Goal: Book appointment/travel/reservation

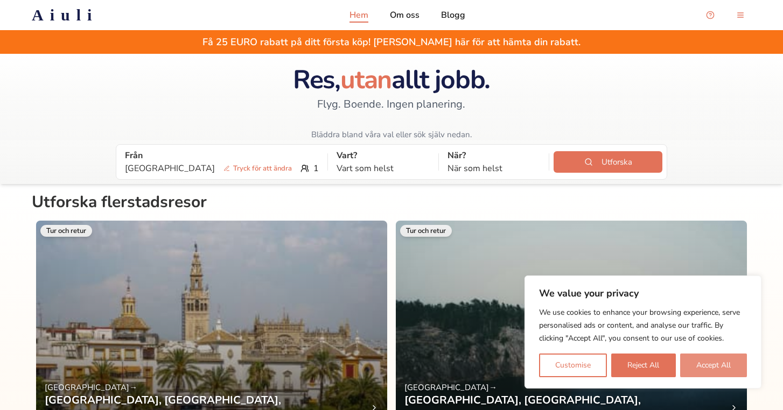
click at [697, 362] on button "Accept All" at bounding box center [713, 366] width 67 height 24
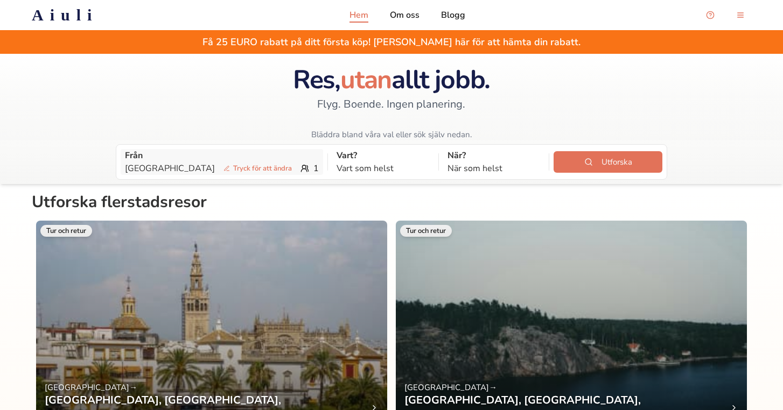
click at [162, 166] on p "Göteborg Tryck för att ändra" at bounding box center [210, 168] width 171 height 13
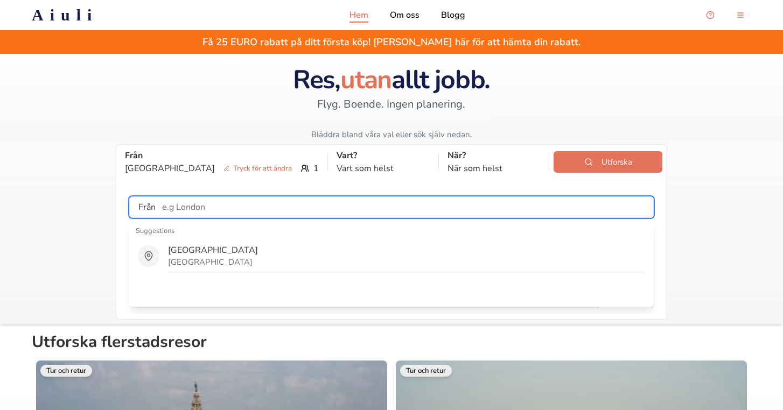
click at [183, 210] on input "text" at bounding box center [405, 208] width 498 height 22
type input "s"
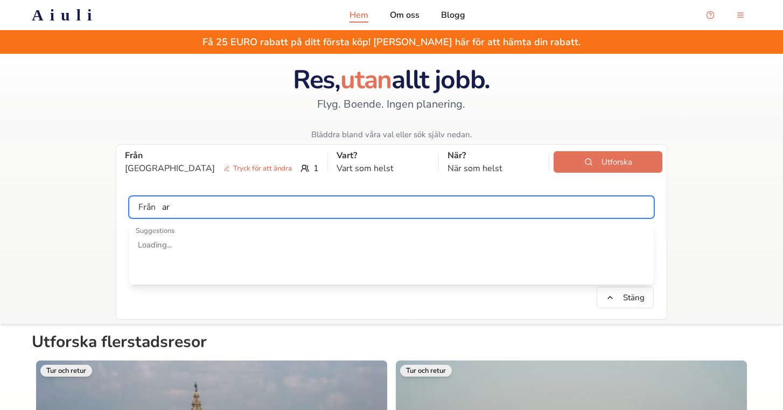
type input "a"
type input "s"
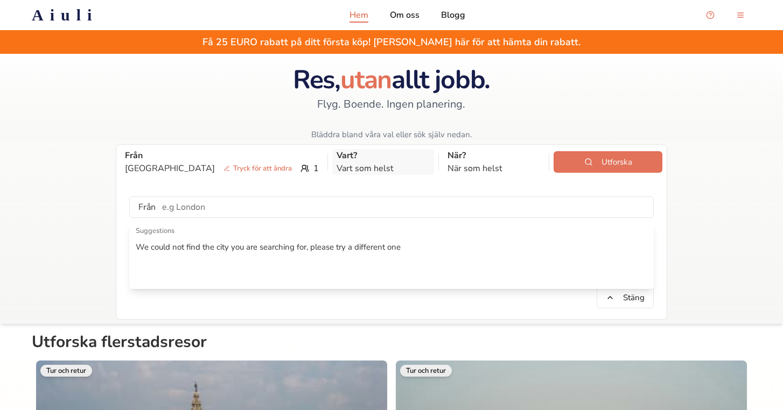
click at [337, 166] on p "Vart som helst" at bounding box center [383, 168] width 93 height 13
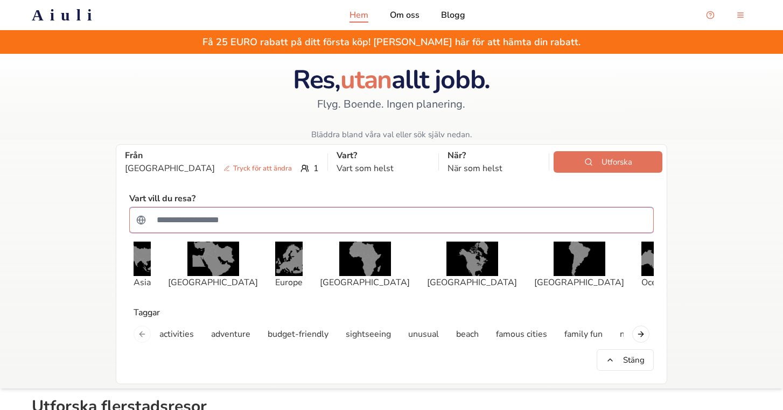
click at [267, 214] on input "Sök efter ett land" at bounding box center [398, 221] width 497 height 22
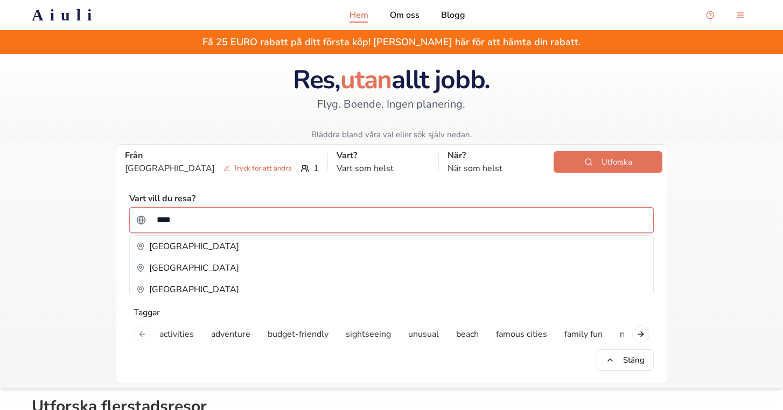
type input "*****"
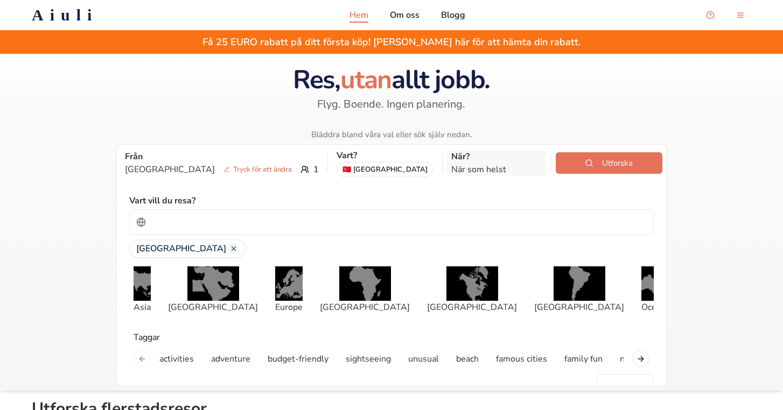
click at [493, 168] on p "När som helst" at bounding box center [496, 169] width 91 height 13
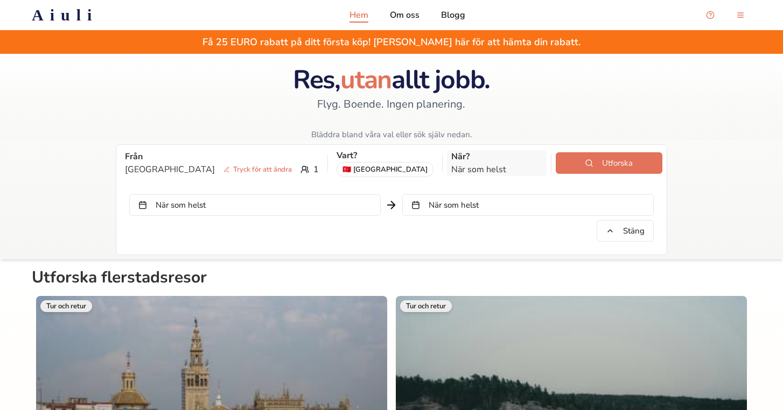
click at [451, 169] on p "När som helst" at bounding box center [496, 169] width 91 height 13
click at [451, 155] on p "När?" at bounding box center [496, 156] width 91 height 13
click at [354, 201] on button "När som helst" at bounding box center [255, 205] width 252 height 22
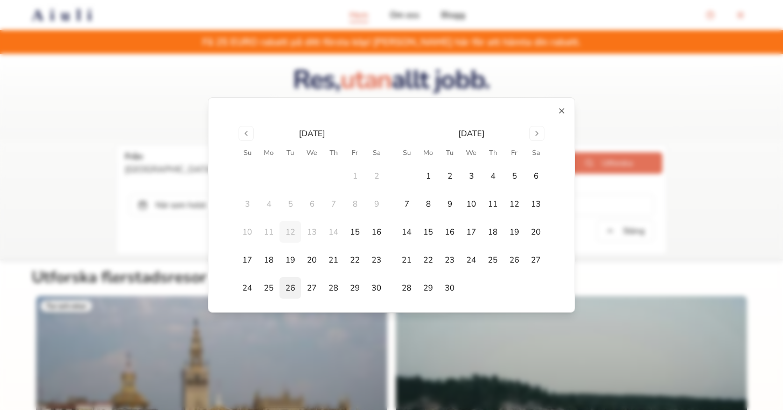
click at [290, 291] on button "26" at bounding box center [291, 288] width 22 height 22
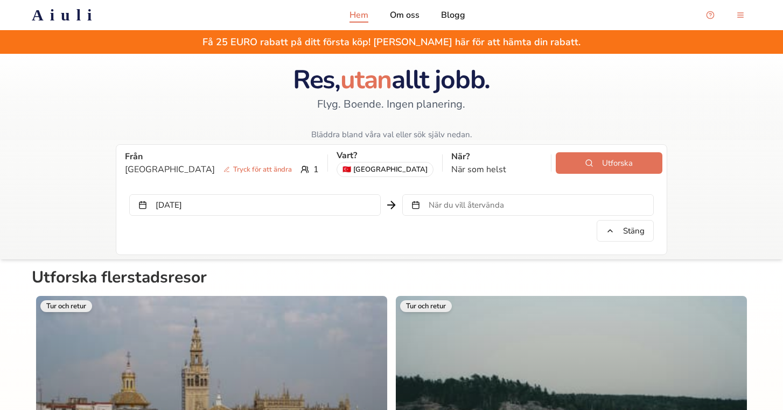
click at [314, 208] on button "[DATE]" at bounding box center [255, 205] width 252 height 22
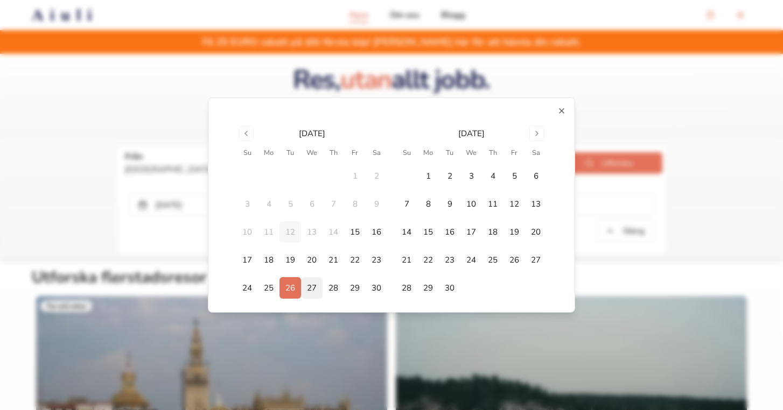
click at [309, 290] on button "27" at bounding box center [312, 288] width 22 height 22
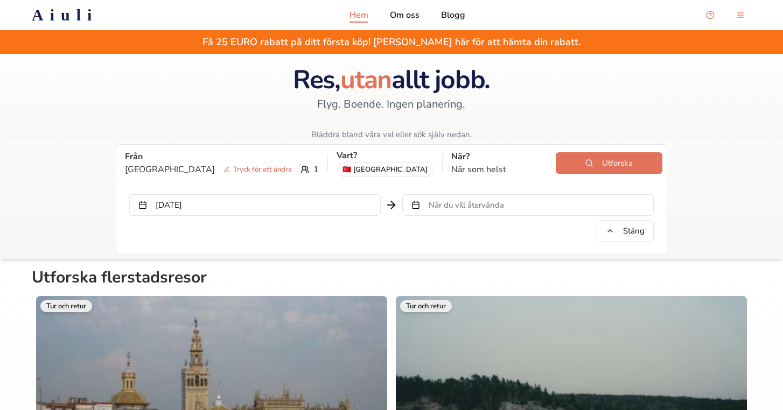
click at [435, 200] on span "När du vill återvända" at bounding box center [466, 205] width 75 height 11
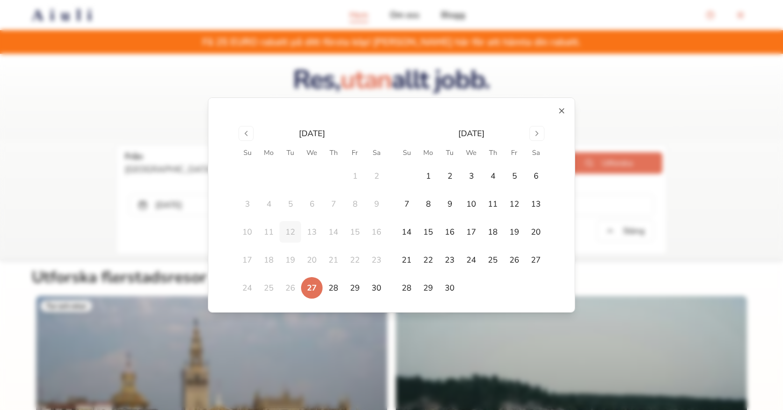
click at [407, 176] on td at bounding box center [407, 176] width 22 height 22
click at [379, 284] on button "30" at bounding box center [377, 288] width 22 height 22
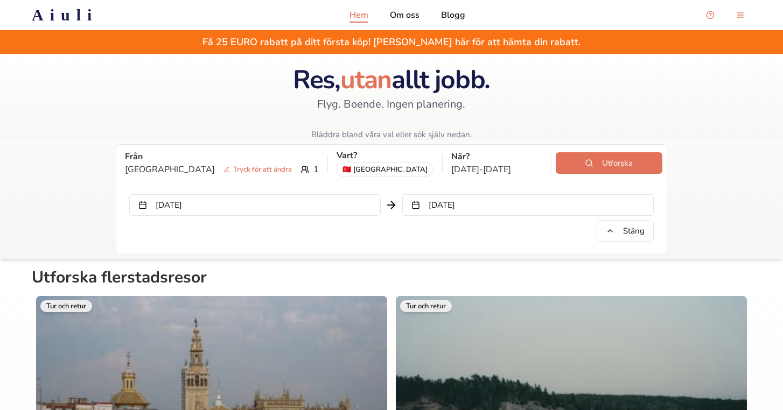
click at [485, 197] on button "[DATE]" at bounding box center [528, 205] width 252 height 22
click at [547, 205] on button "[DATE]" at bounding box center [528, 205] width 252 height 22
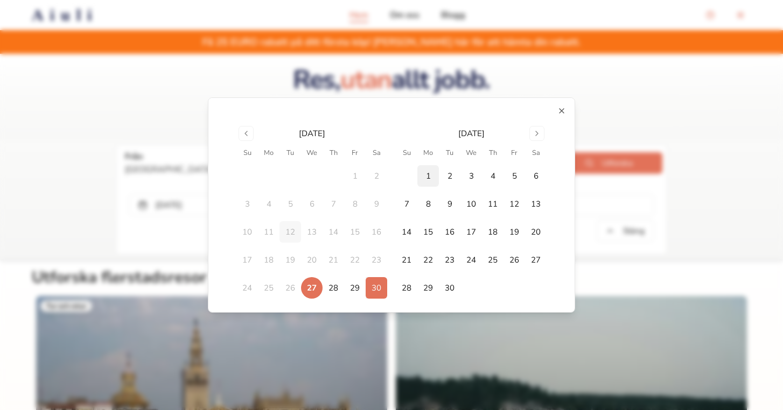
click at [418, 179] on button "1" at bounding box center [428, 176] width 22 height 22
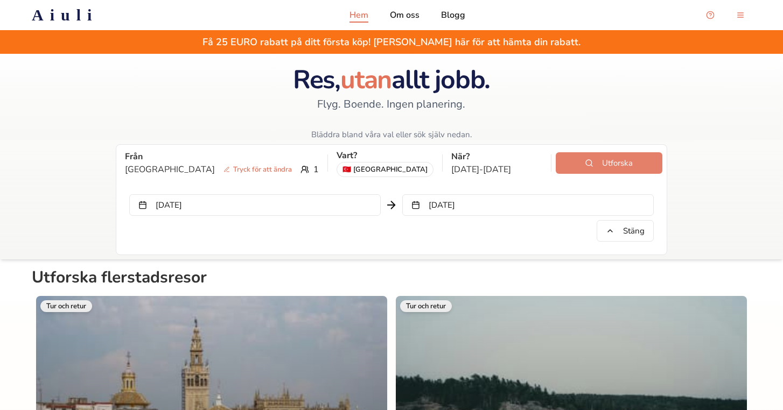
click at [601, 168] on button "Utforska" at bounding box center [609, 163] width 107 height 22
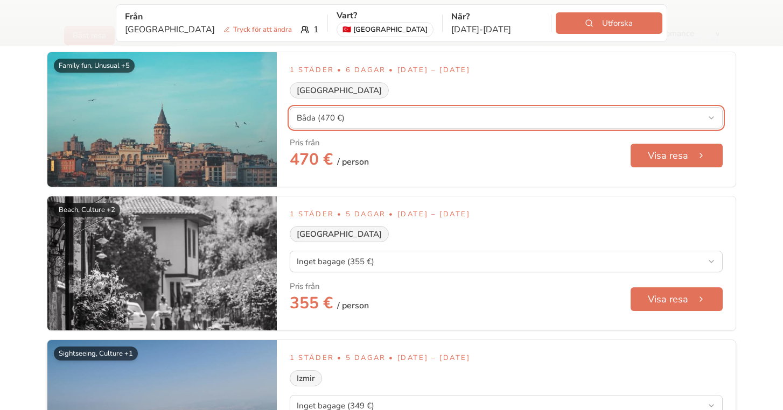
scroll to position [58, 0]
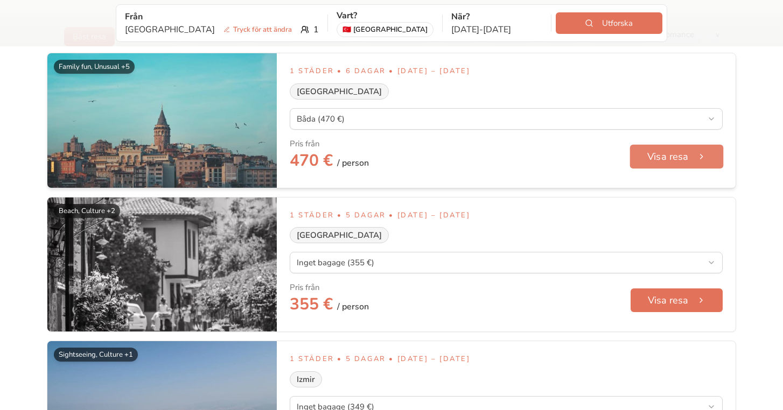
click at [677, 156] on button "Visa resa" at bounding box center [677, 156] width 94 height 24
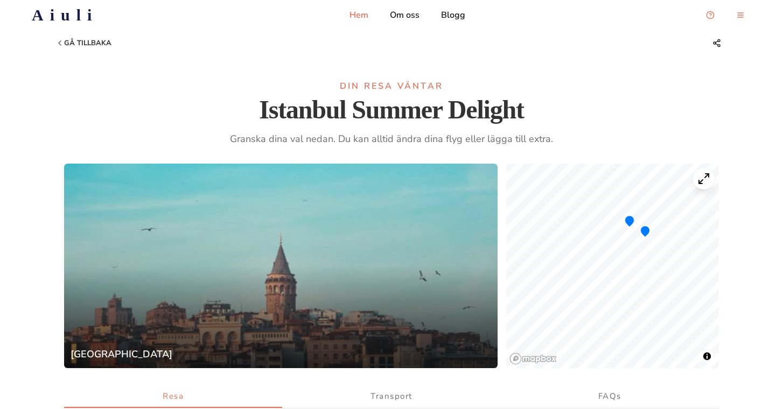
click at [368, 15] on p "Hem" at bounding box center [359, 15] width 19 height 13
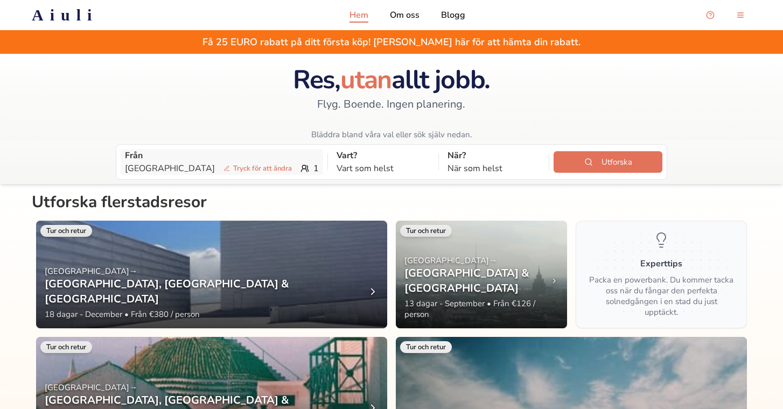
click at [219, 171] on span "Tryck för att ändra" at bounding box center [257, 168] width 77 height 11
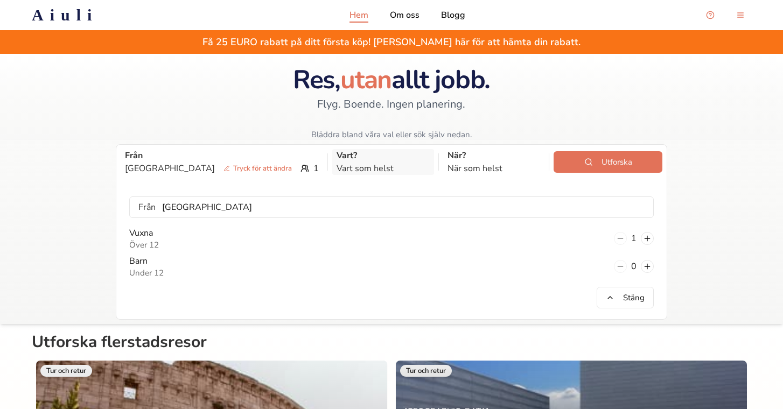
click at [337, 165] on p "Vart som helst" at bounding box center [383, 168] width 93 height 13
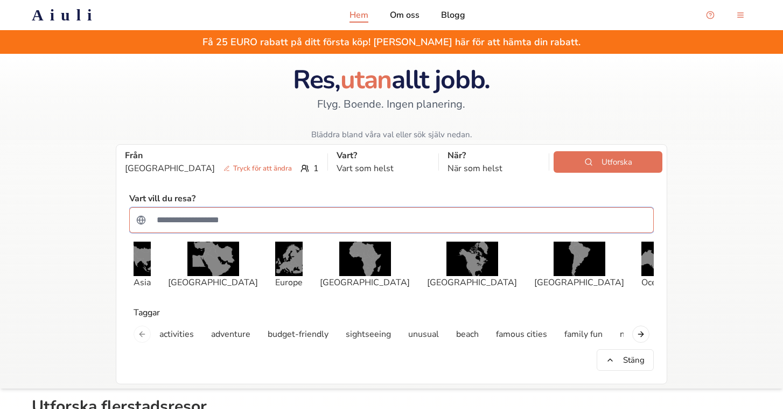
click at [299, 213] on input "Sök efter ett land" at bounding box center [398, 221] width 497 height 22
click at [450, 213] on input "******" at bounding box center [398, 221] width 497 height 22
type input "******"
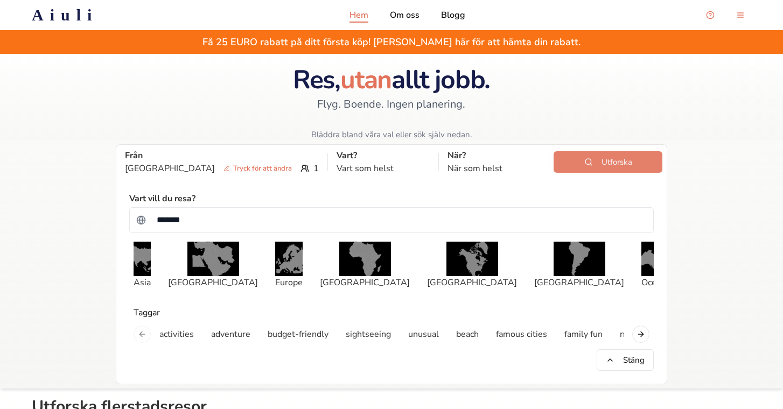
click at [587, 160] on button "Utforska" at bounding box center [608, 162] width 109 height 22
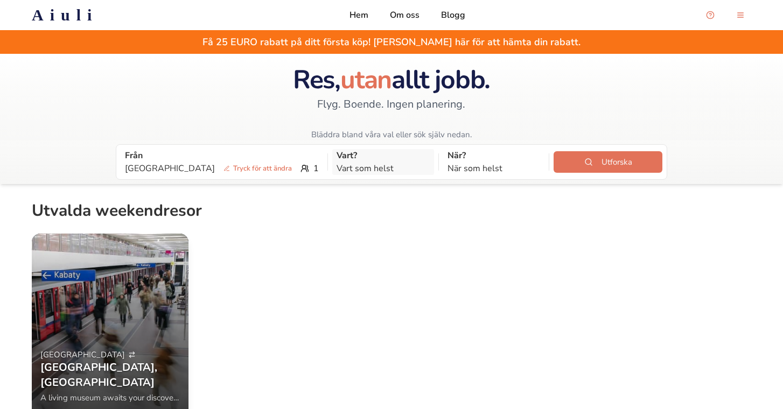
click at [349, 161] on p "Vart?" at bounding box center [383, 155] width 93 height 13
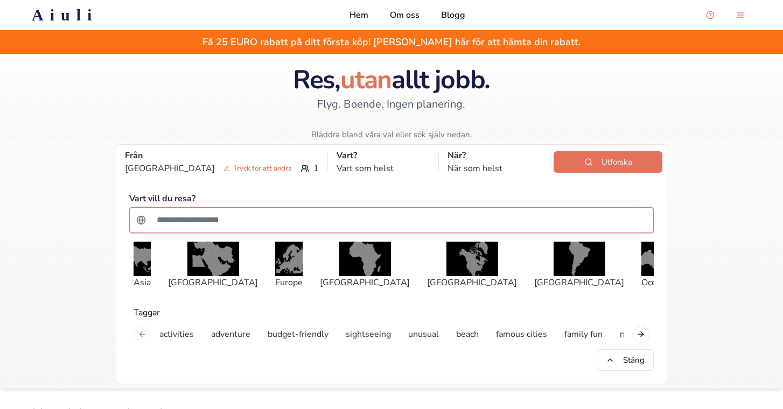
click at [324, 219] on input "Sök efter ett land" at bounding box center [398, 221] width 497 height 22
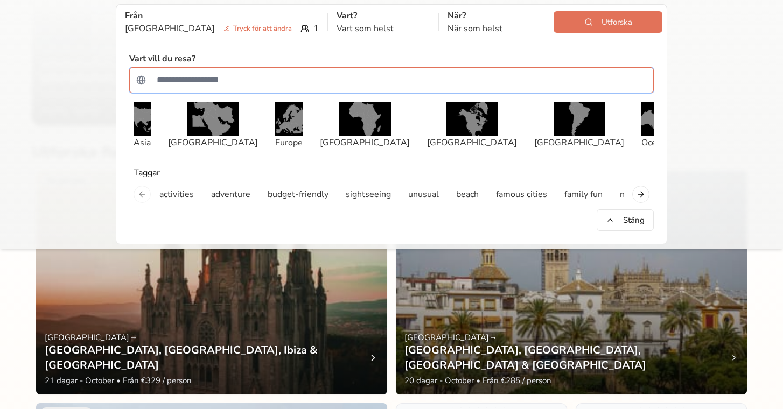
scroll to position [510, 0]
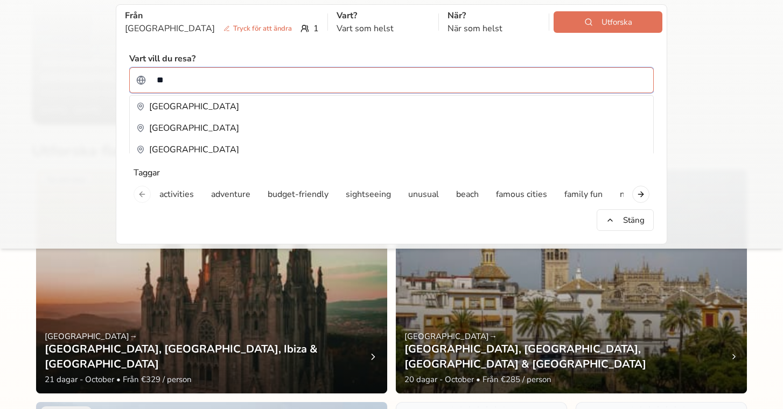
type input "*"
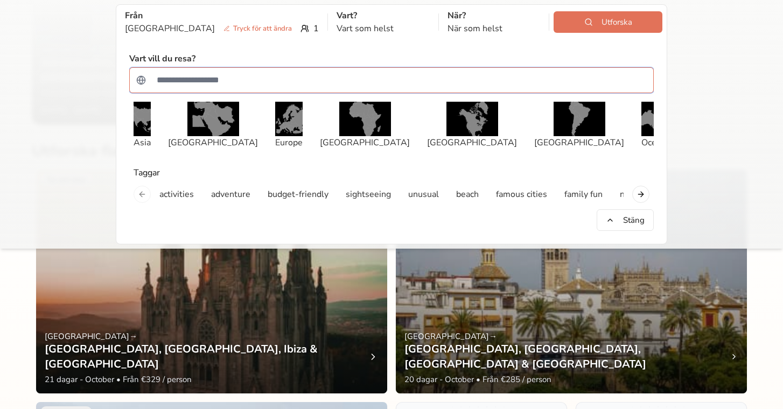
type input "*"
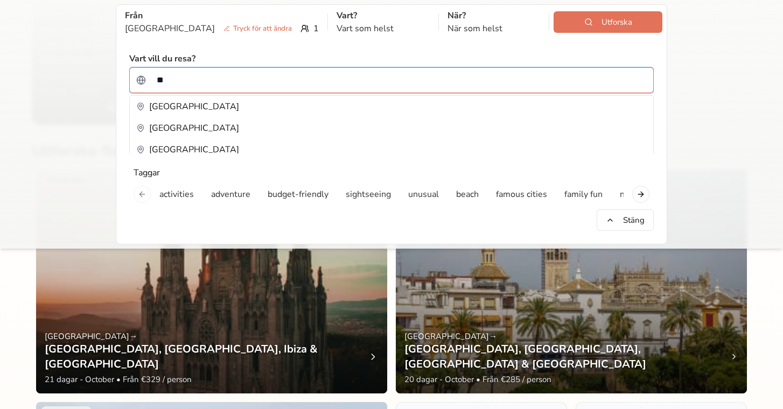
type input "*"
type input "*****"
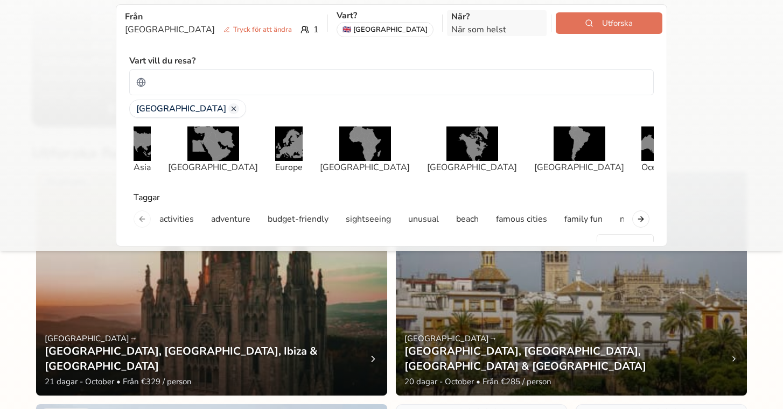
click at [464, 27] on p "När som helst" at bounding box center [496, 29] width 91 height 13
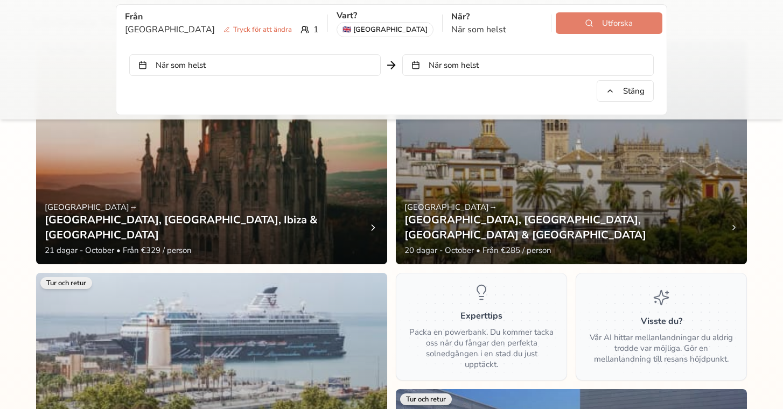
click at [580, 27] on button "Utforska" at bounding box center [609, 23] width 107 height 22
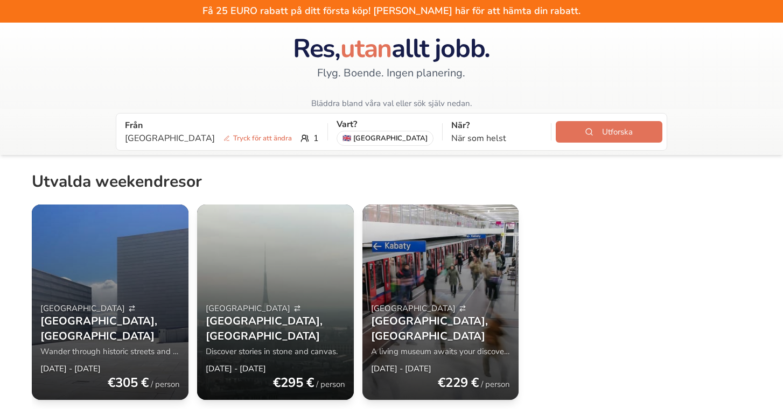
scroll to position [25, 0]
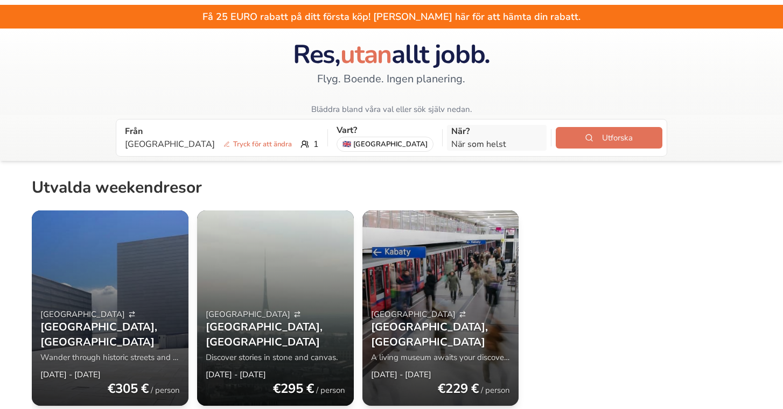
click at [451, 143] on p "När som helst" at bounding box center [496, 144] width 91 height 13
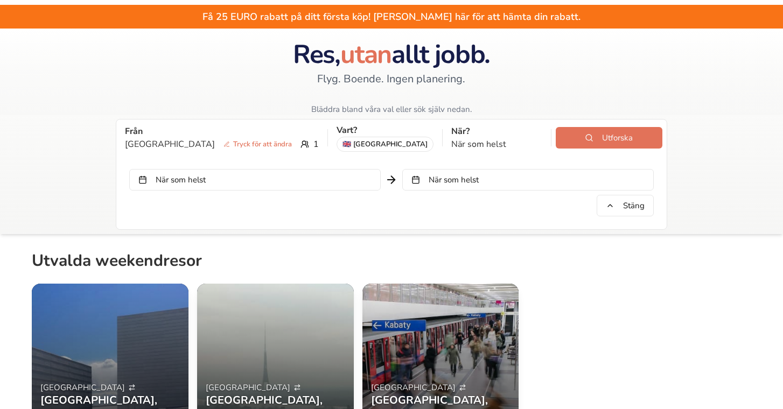
click at [311, 179] on button "När som helst" at bounding box center [255, 180] width 252 height 22
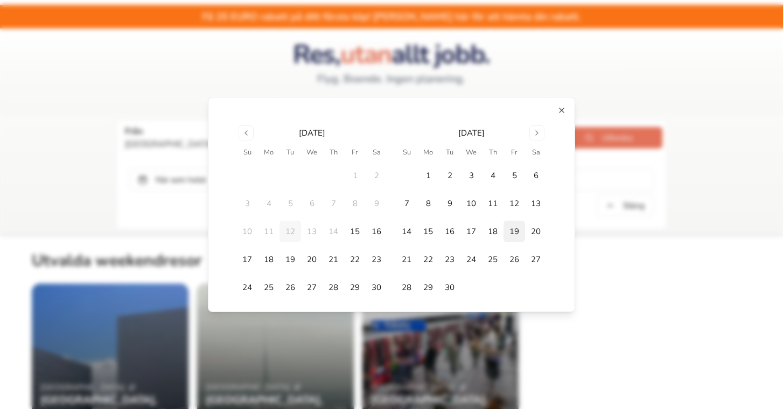
click at [507, 231] on button "19" at bounding box center [515, 232] width 22 height 22
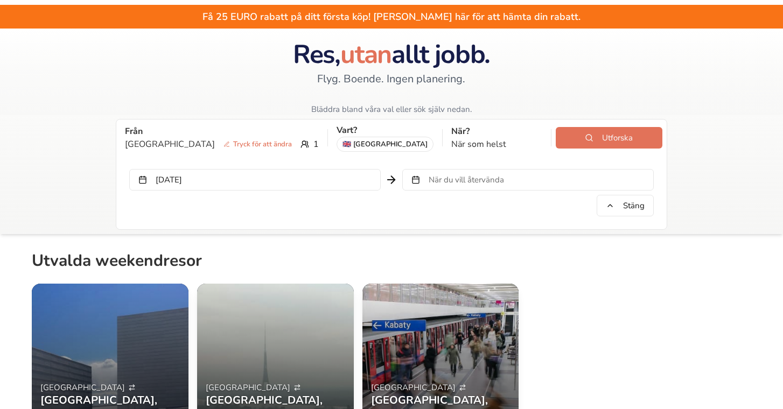
click at [448, 183] on button "När du vill återvända" at bounding box center [528, 180] width 252 height 22
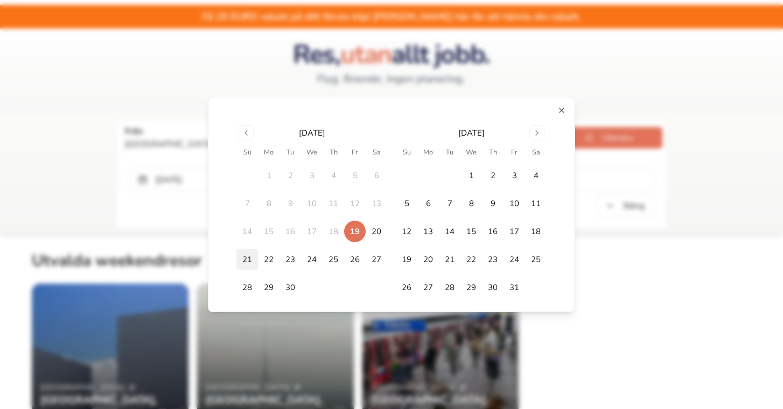
click at [246, 265] on button "21" at bounding box center [247, 260] width 22 height 22
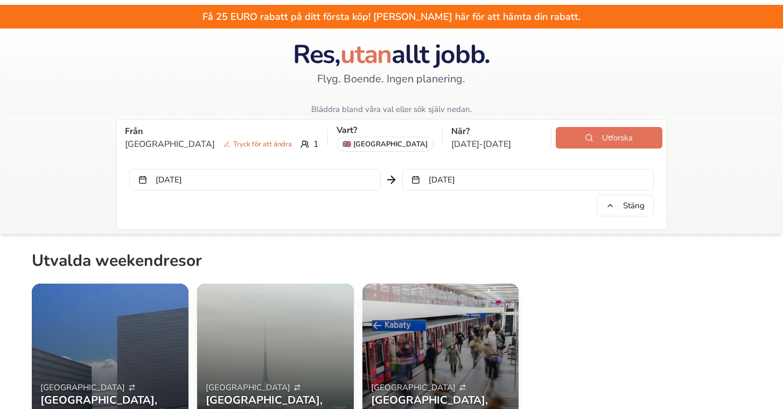
click at [502, 175] on button "Sep 21, 2025" at bounding box center [528, 180] width 252 height 22
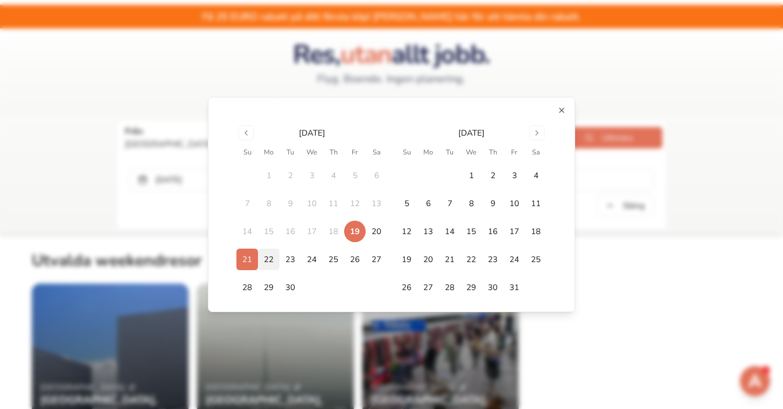
click at [263, 261] on button "22" at bounding box center [269, 260] width 22 height 22
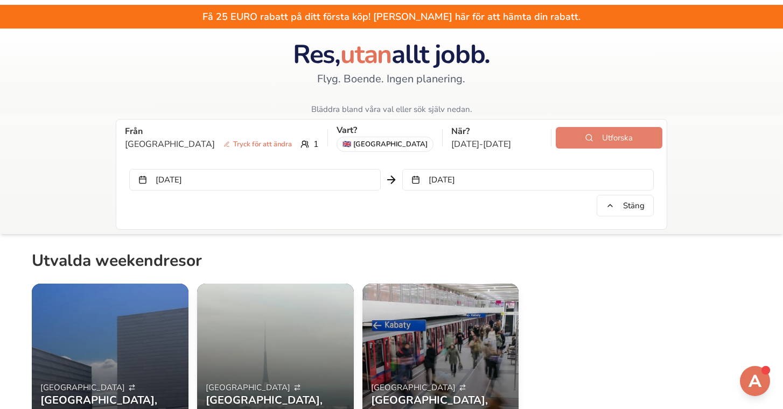
click at [566, 134] on button "Utforska" at bounding box center [609, 138] width 107 height 22
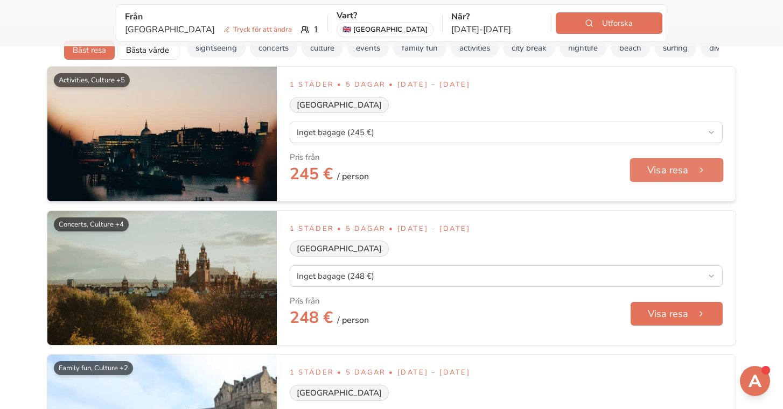
scroll to position [46, 0]
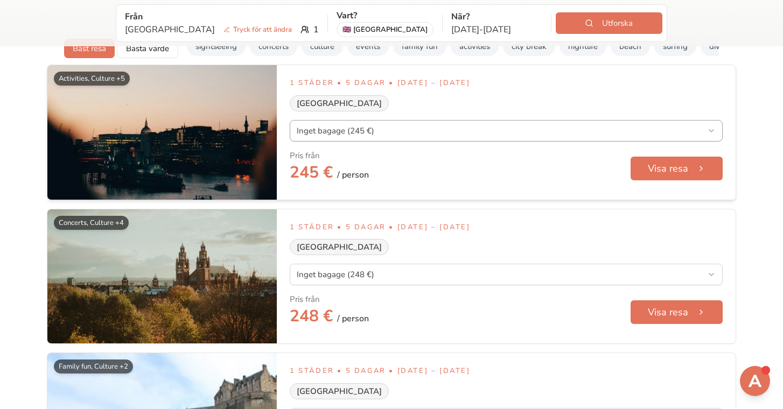
click at [646, 178] on button "Visa resa" at bounding box center [677, 168] width 94 height 24
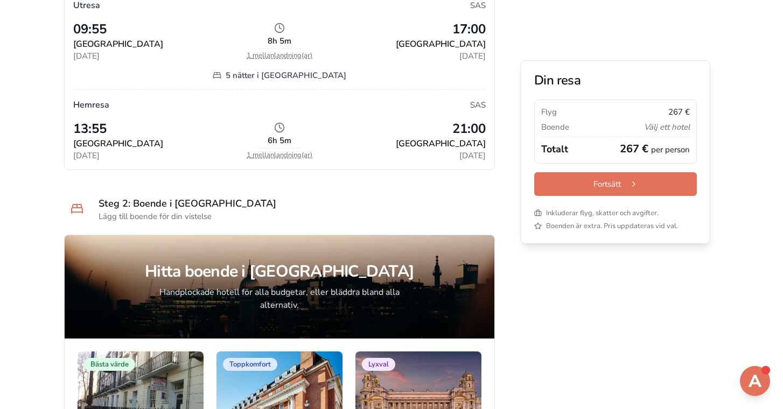
scroll to position [646, 0]
click at [304, 53] on button "1 mellanlandning(ar)" at bounding box center [280, 55] width 66 height 9
